Goal: Information Seeking & Learning: Learn about a topic

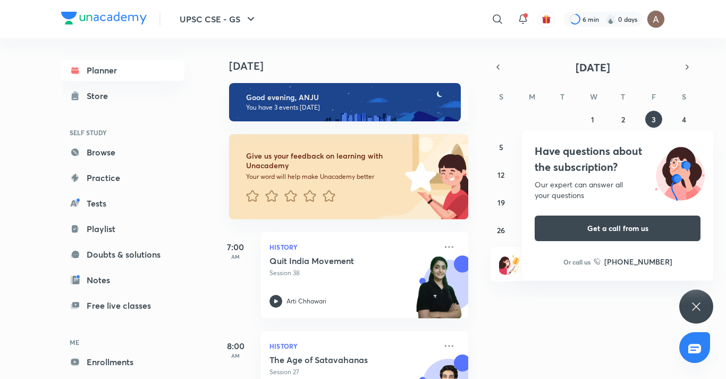
click at [688, 302] on div "Have questions about the subscription? Our expert can answer all your questions…" at bounding box center [697, 306] width 34 height 34
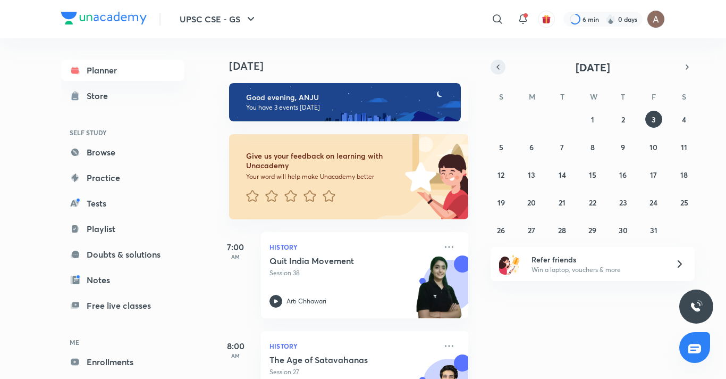
click at [503, 68] on button "button" at bounding box center [498, 67] width 15 height 15
click at [627, 171] on button "18" at bounding box center [623, 174] width 17 height 17
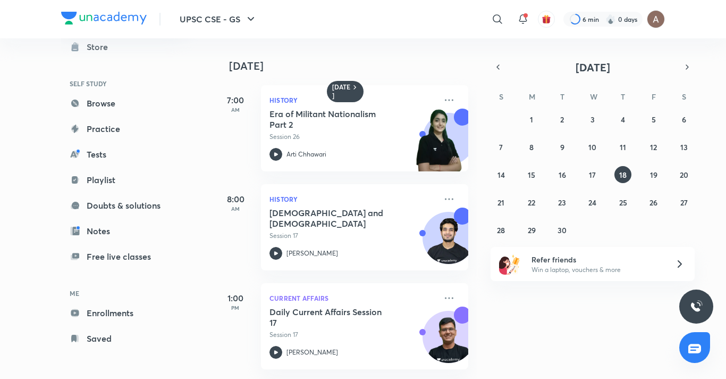
scroll to position [304, 0]
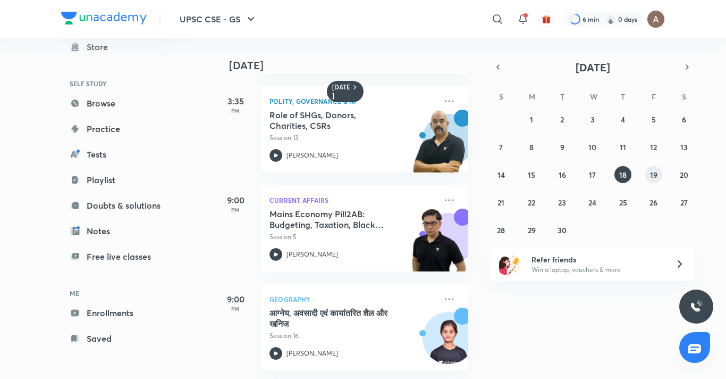
click at [646, 174] on button "19" at bounding box center [654, 174] width 17 height 17
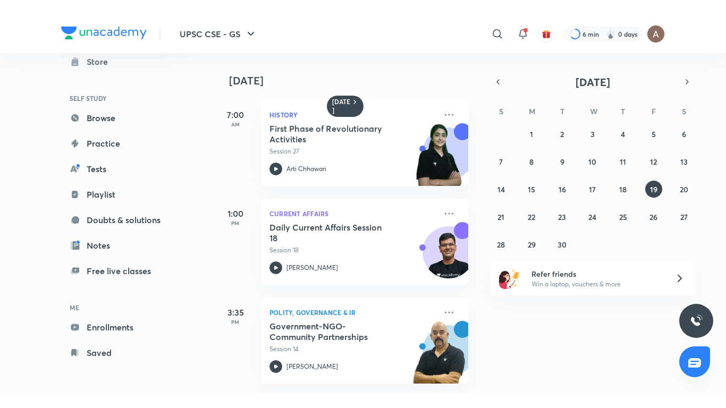
scroll to position [205, 0]
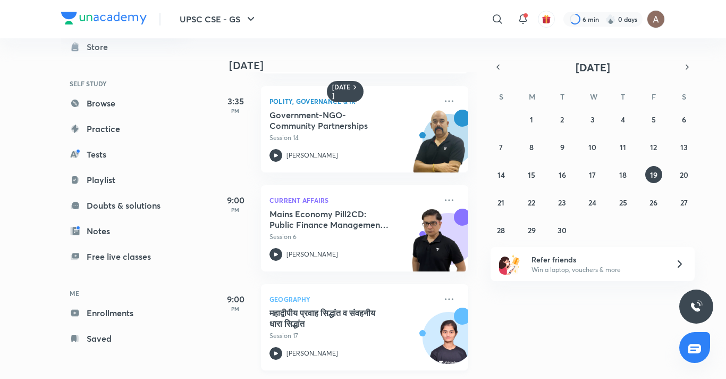
click at [338, 319] on h5 "महाद्वीपीय प्रवाह सिद्धांत व संवहनीय धारा सिद्धांत" at bounding box center [336, 317] width 132 height 21
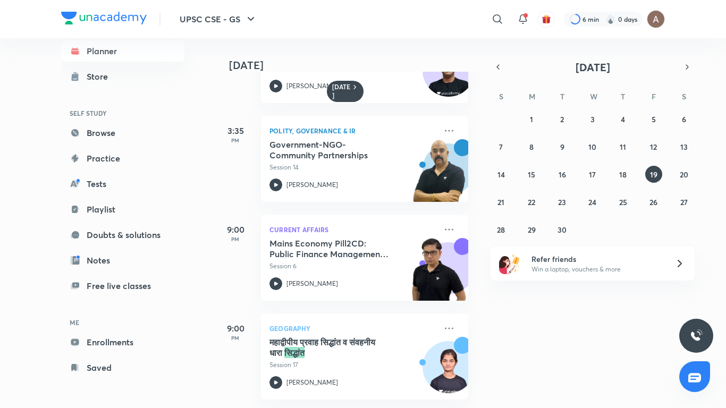
scroll to position [175, 0]
